Goal: Task Accomplishment & Management: Complete application form

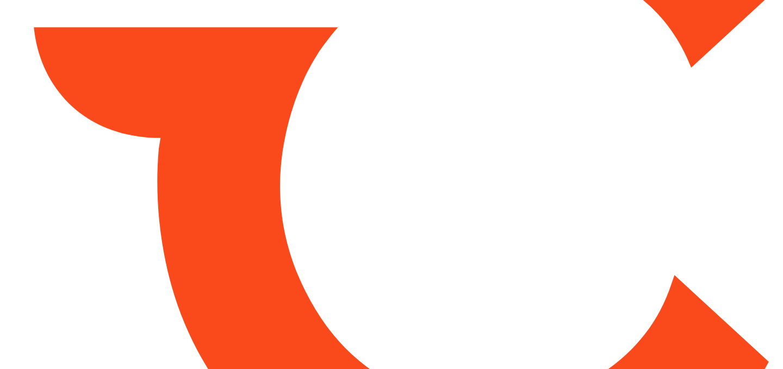
type input "*****"
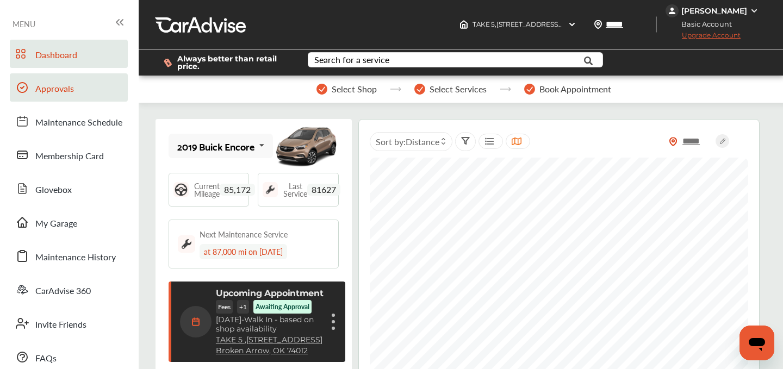
click at [68, 88] on span "Approvals" at bounding box center [54, 89] width 39 height 14
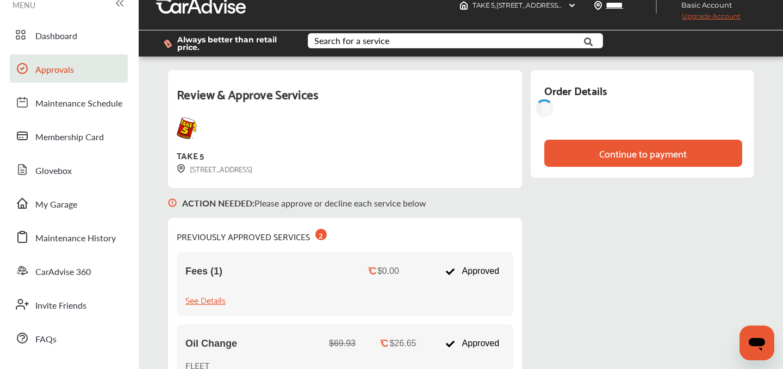
scroll to position [162, 0]
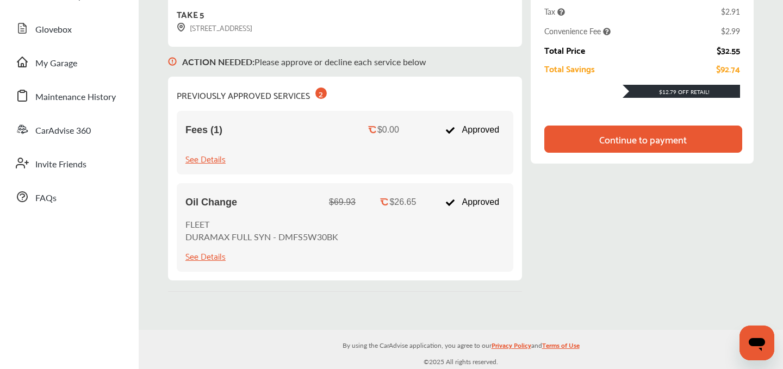
click at [599, 142] on div "Continue to payment" at bounding box center [643, 139] width 88 height 11
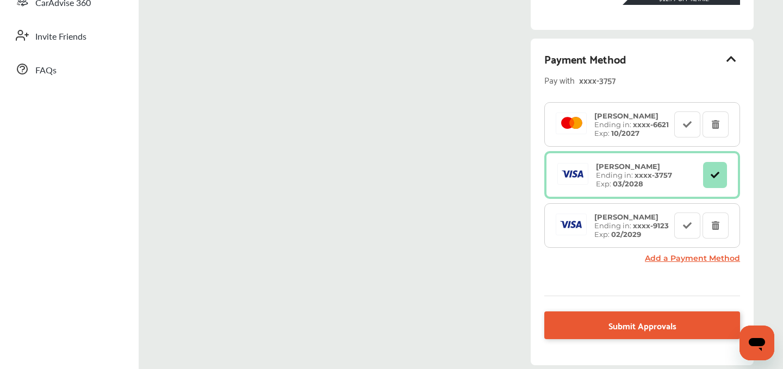
scroll to position [370, 0]
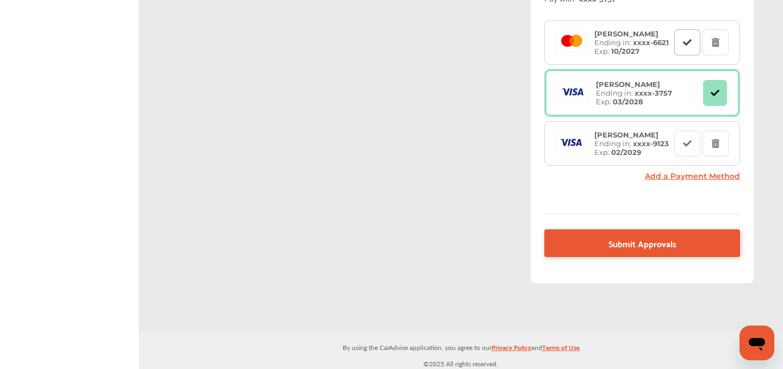
click at [679, 42] on button at bounding box center [688, 42] width 26 height 26
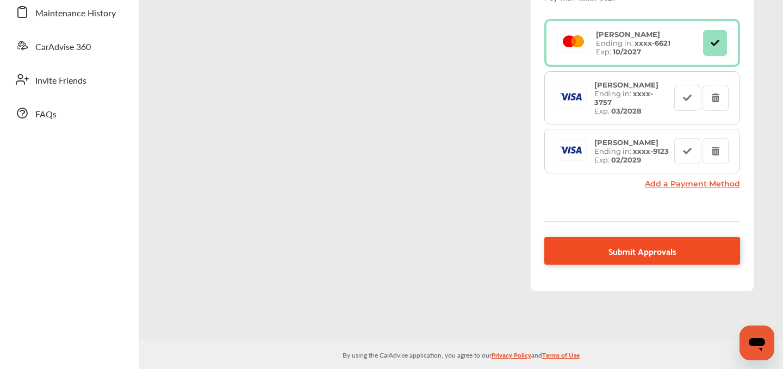
click at [613, 244] on span "Submit Approvals" at bounding box center [643, 251] width 68 height 15
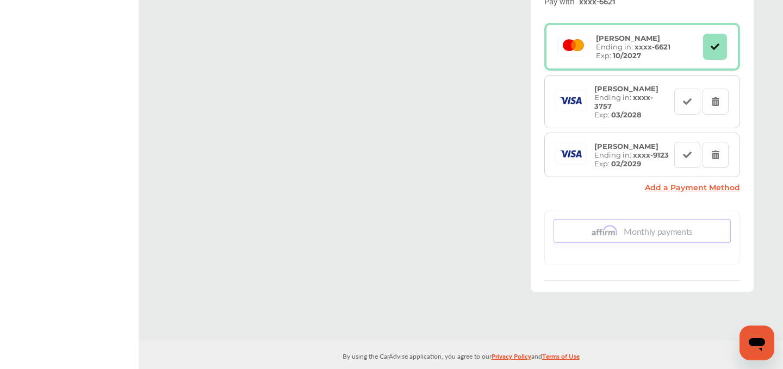
scroll to position [400, 0]
